Goal: Task Accomplishment & Management: Manage account settings

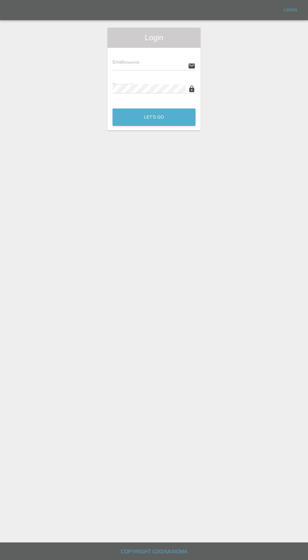
click at [143, 64] on input "text" at bounding box center [149, 65] width 73 height 9
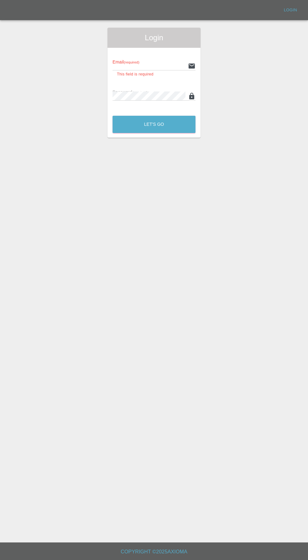
type input "[EMAIL_ADDRESS][DOMAIN_NAME]"
click at [113, 116] on button "Let's Go" at bounding box center [154, 124] width 83 height 17
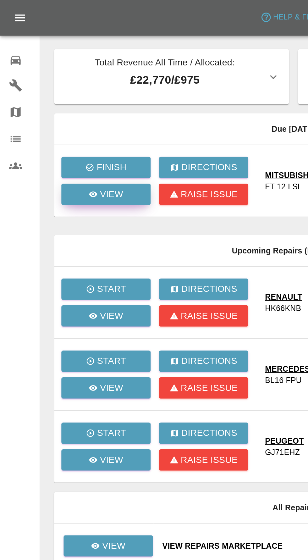
click at [66, 108] on p "View" at bounding box center [62, 110] width 13 height 8
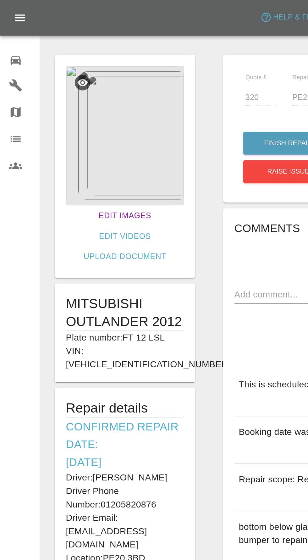
click at [53, 121] on link "Edit Images" at bounding box center [70, 122] width 35 height 12
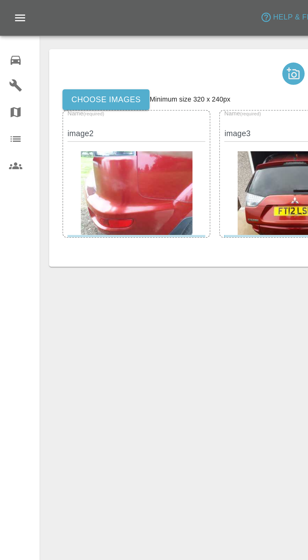
click at [59, 56] on label "Choose images" at bounding box center [59, 56] width 49 height 12
click at [0, 0] on input "Choose images" at bounding box center [0, 0] width 0 height 0
click at [54, 55] on label "Choose images" at bounding box center [59, 56] width 49 height 12
click at [0, 0] on input "Choose images" at bounding box center [0, 0] width 0 height 0
click at [50, 58] on label "Choose images" at bounding box center [59, 56] width 49 height 12
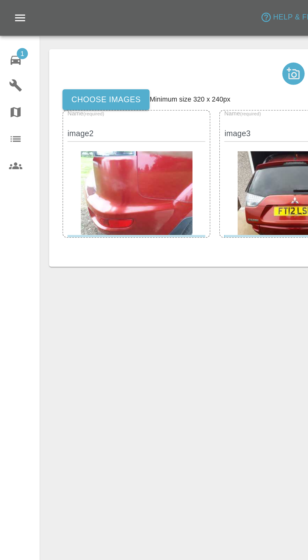
click at [0, 0] on input "Choose images" at bounding box center [0, 0] width 0 height 0
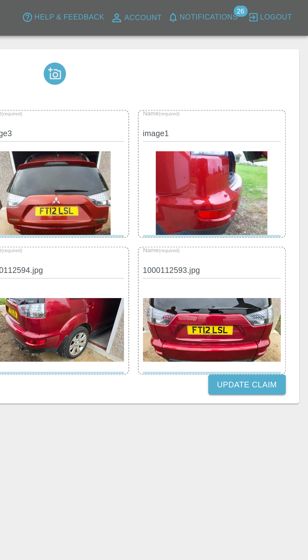
click at [283, 220] on button "Update Claim" at bounding box center [274, 217] width 44 height 12
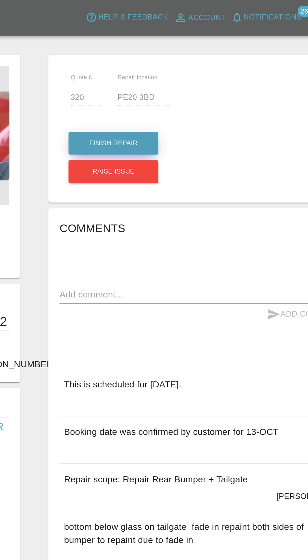
click at [153, 77] on button "Finish Repair" at bounding box center [162, 80] width 51 height 13
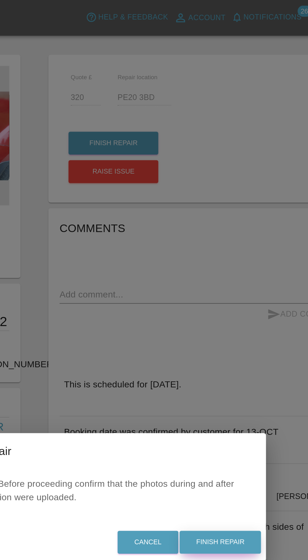
click at [229, 304] on button "Finish Repair" at bounding box center [223, 305] width 46 height 13
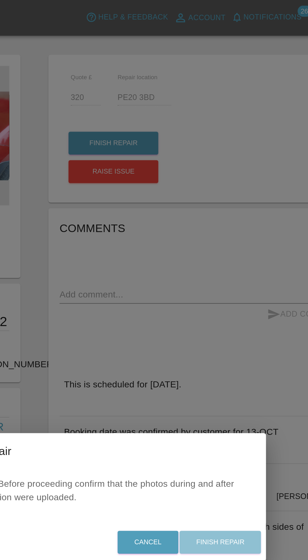
click at [232, 308] on div "Cancel Finish Repair" at bounding box center [154, 305] width 189 height 21
